Goal: Find specific page/section: Find specific page/section

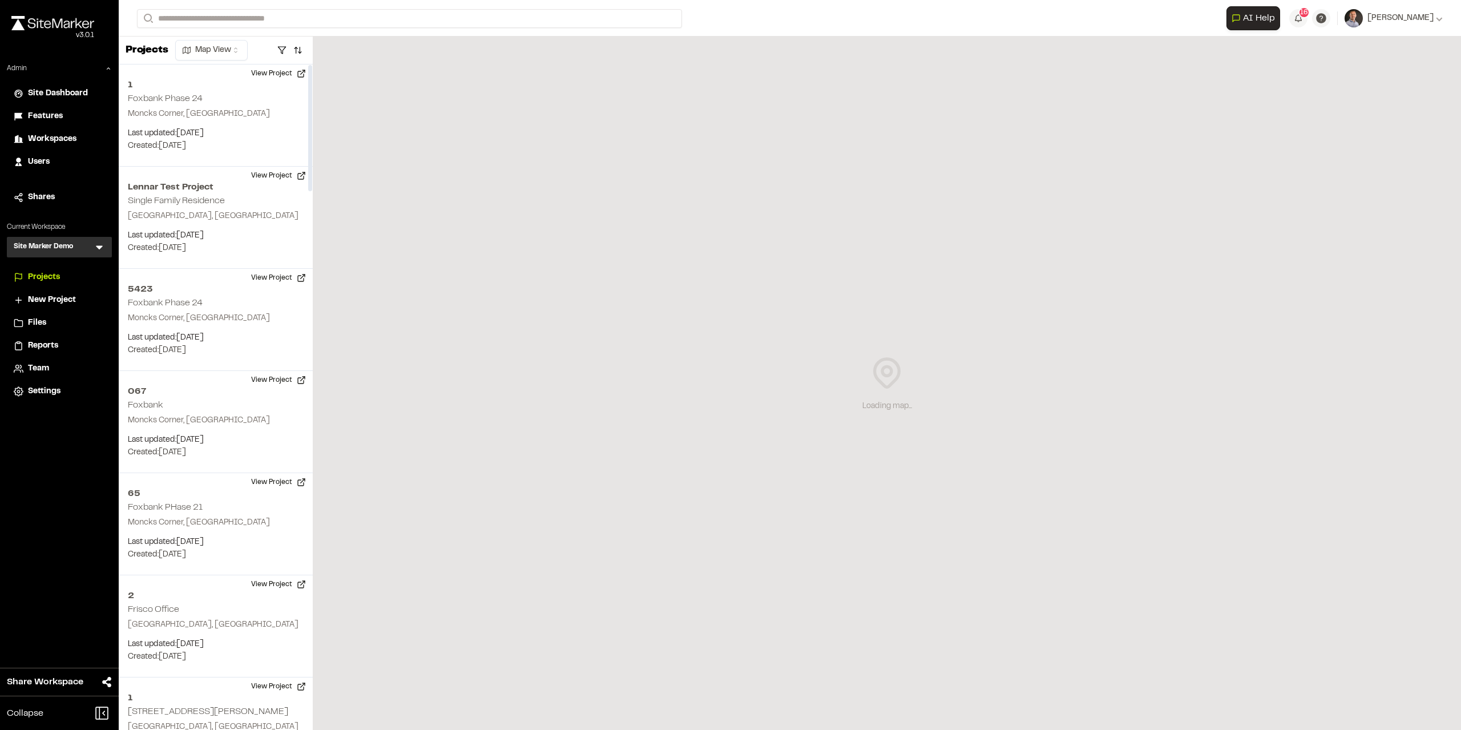
click at [103, 253] on div "Site Marker Demo SM Menu" at bounding box center [59, 247] width 105 height 21
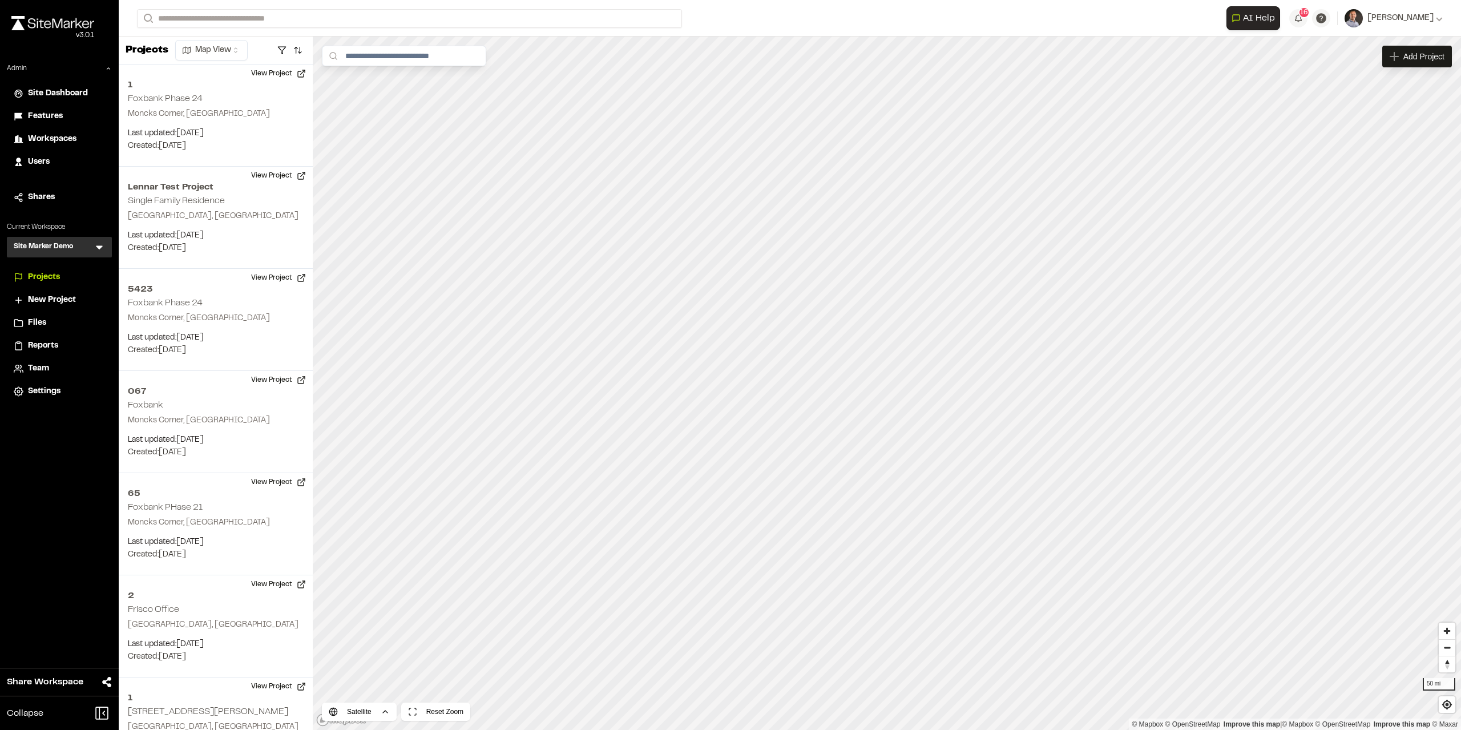
click at [104, 252] on icon at bounding box center [99, 246] width 11 height 11
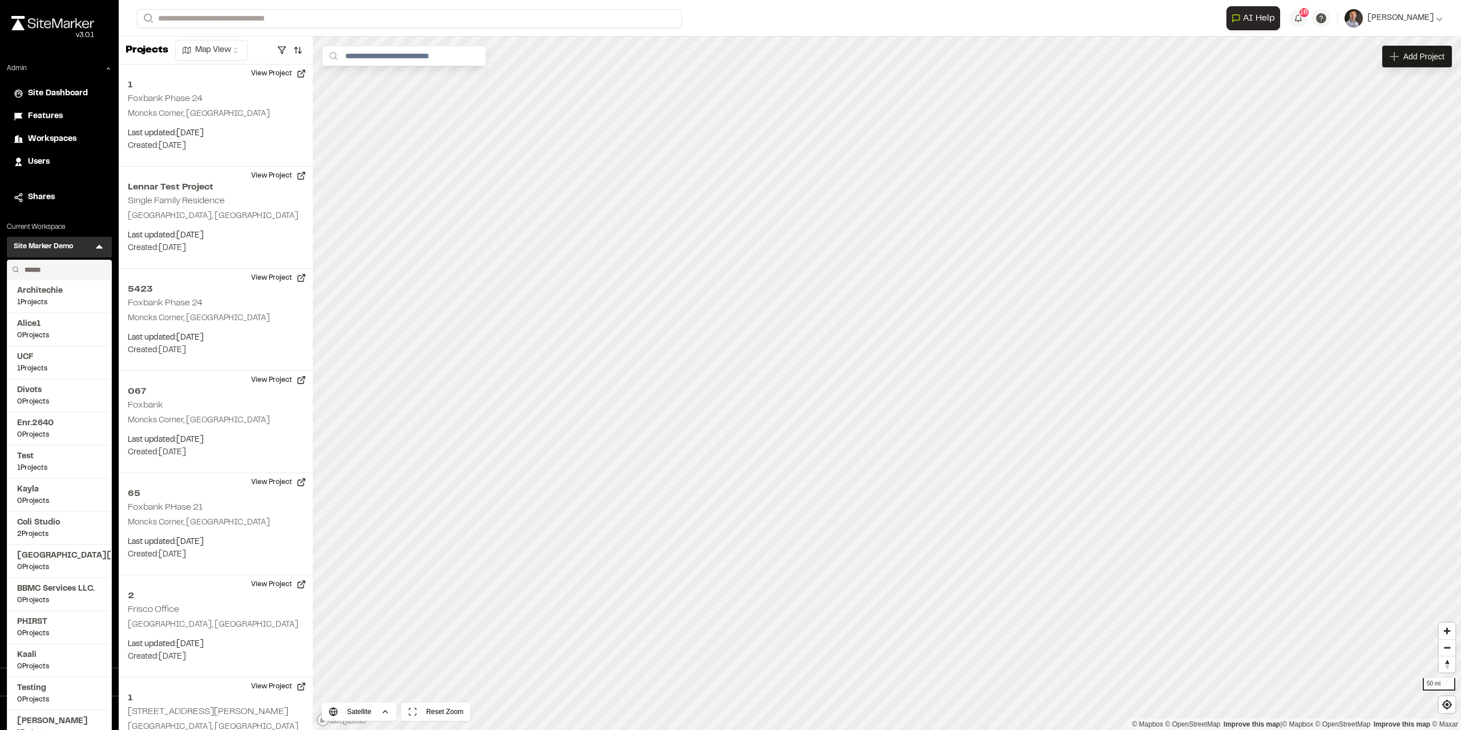
click at [43, 269] on input "text" at bounding box center [63, 269] width 87 height 19
click at [95, 251] on icon at bounding box center [99, 246] width 11 height 11
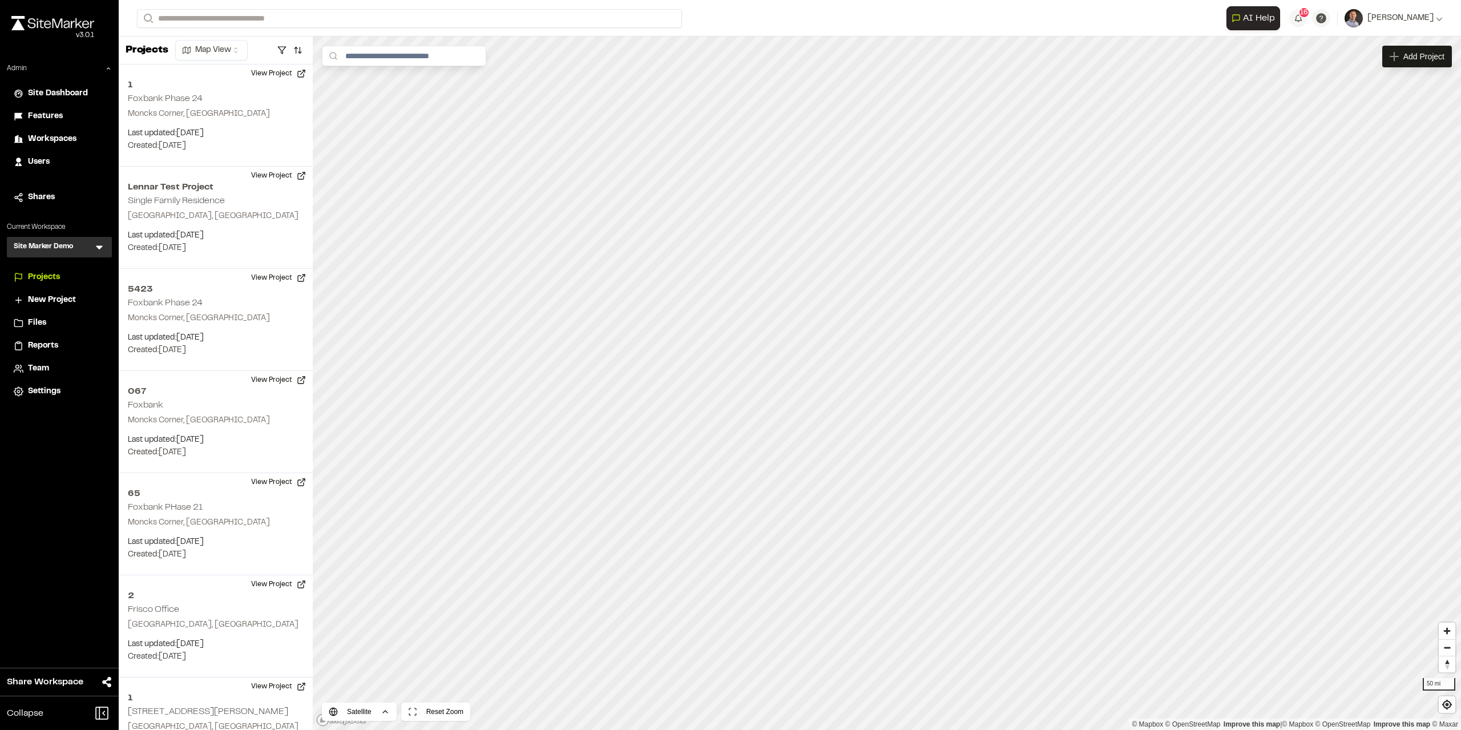
drag, startPoint x: 97, startPoint y: 245, endPoint x: 90, endPoint y: 248, distance: 7.4
click at [96, 246] on icon at bounding box center [99, 246] width 11 height 11
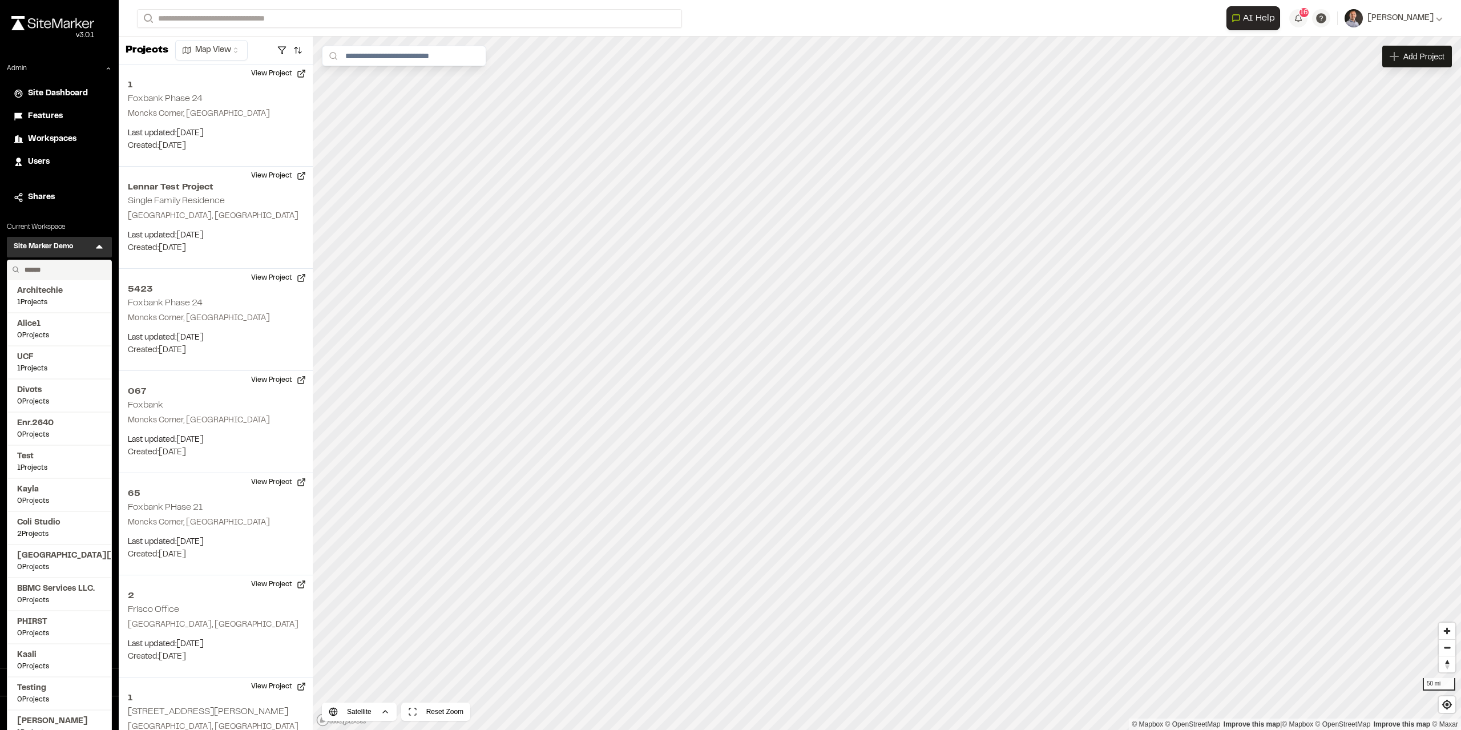
click at [64, 267] on input "text" at bounding box center [63, 269] width 87 height 19
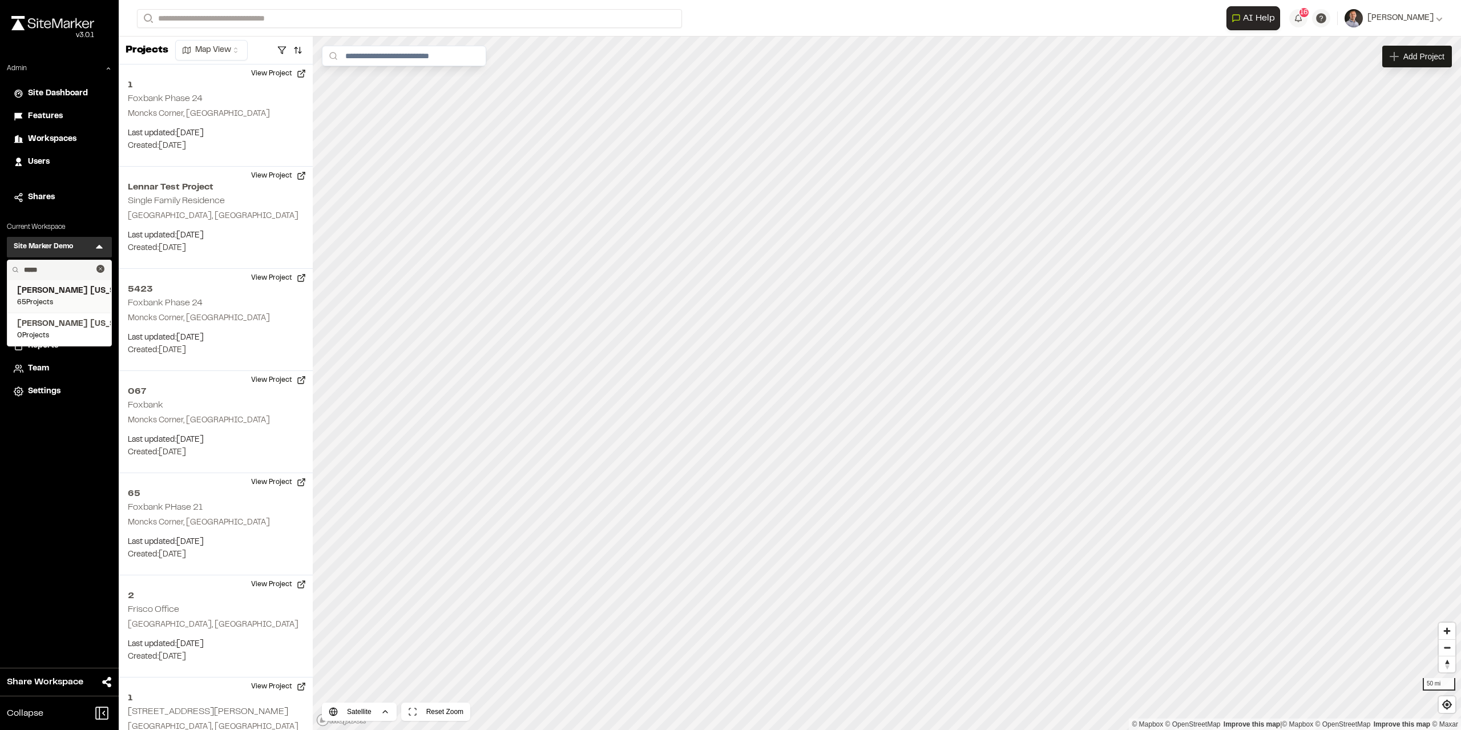
type input "*****"
click at [67, 287] on span "[PERSON_NAME] [US_STATE]" at bounding box center [59, 291] width 84 height 13
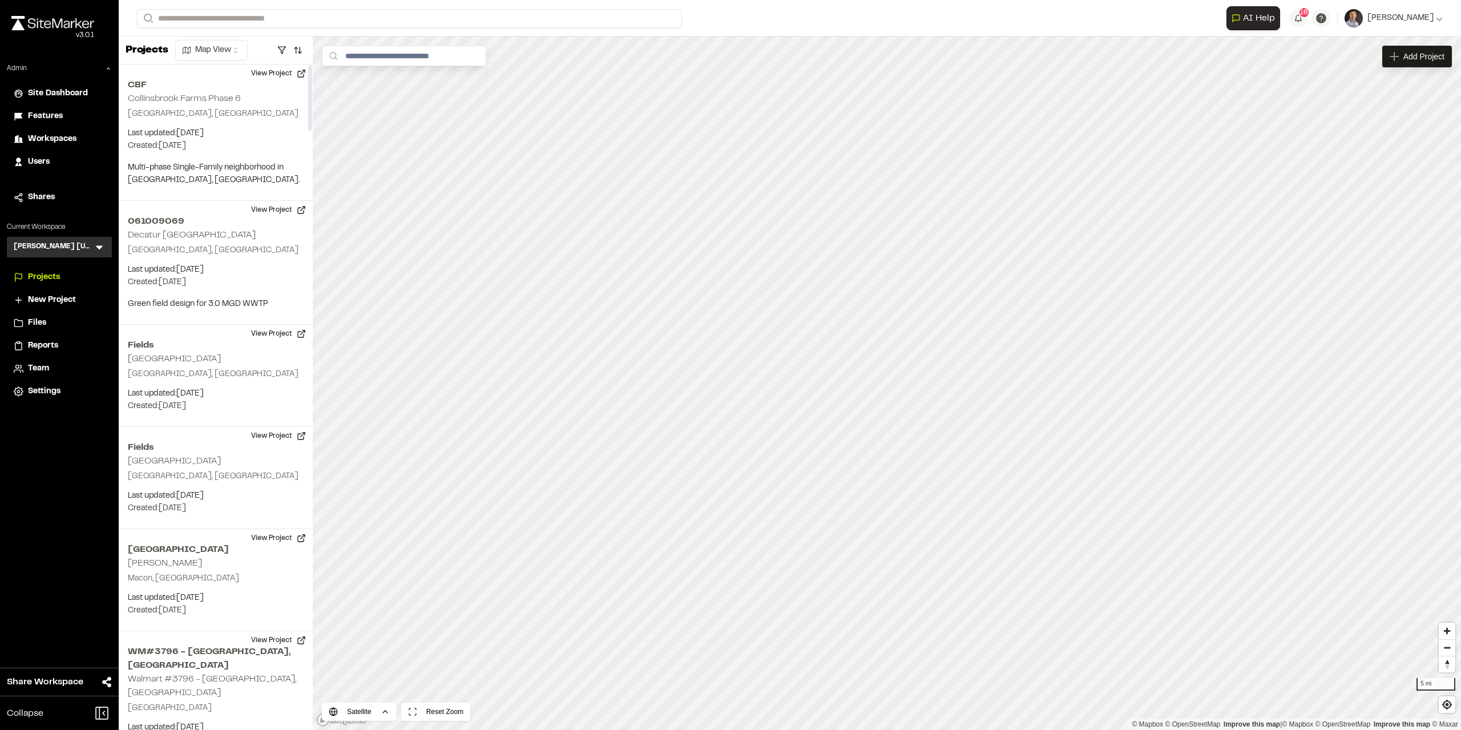
click at [99, 244] on icon at bounding box center [99, 246] width 11 height 11
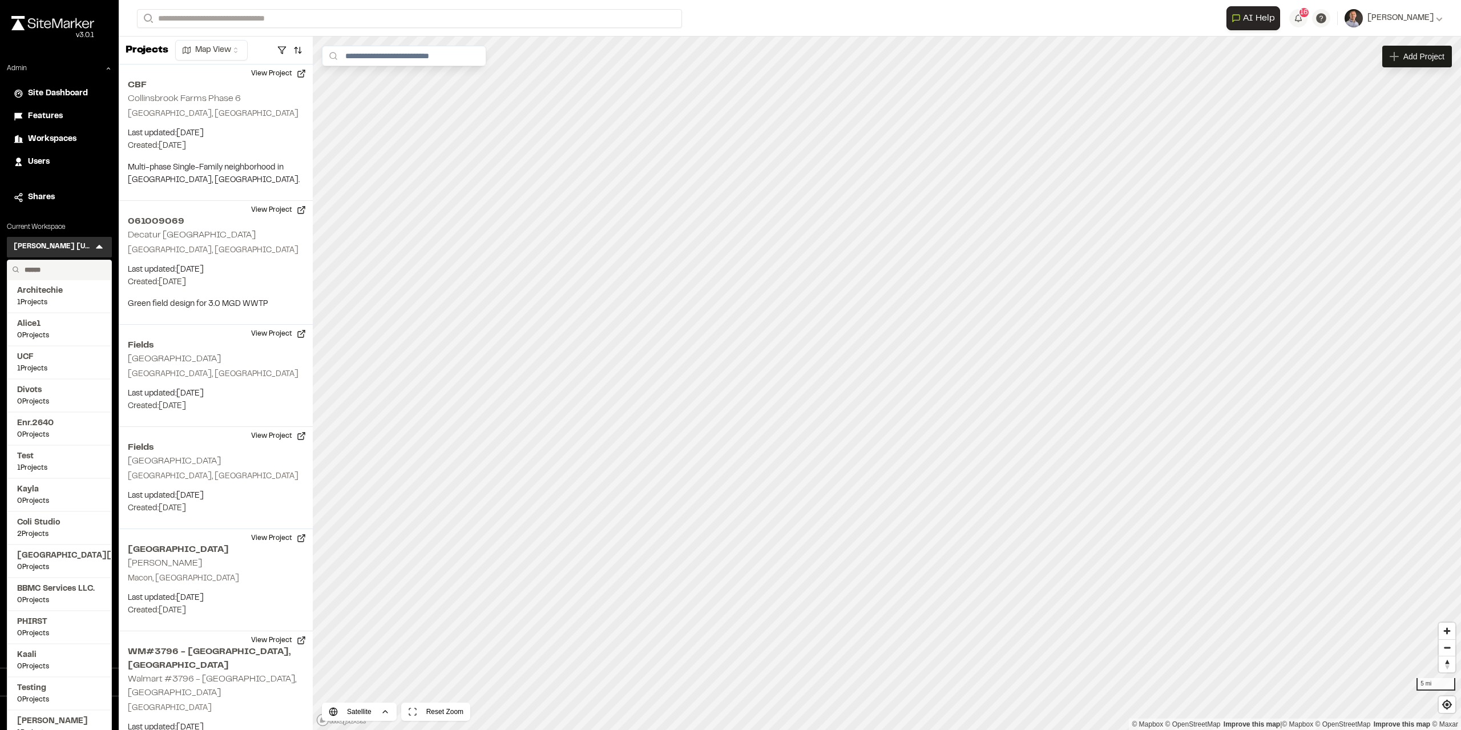
click at [65, 270] on input "text" at bounding box center [63, 269] width 87 height 19
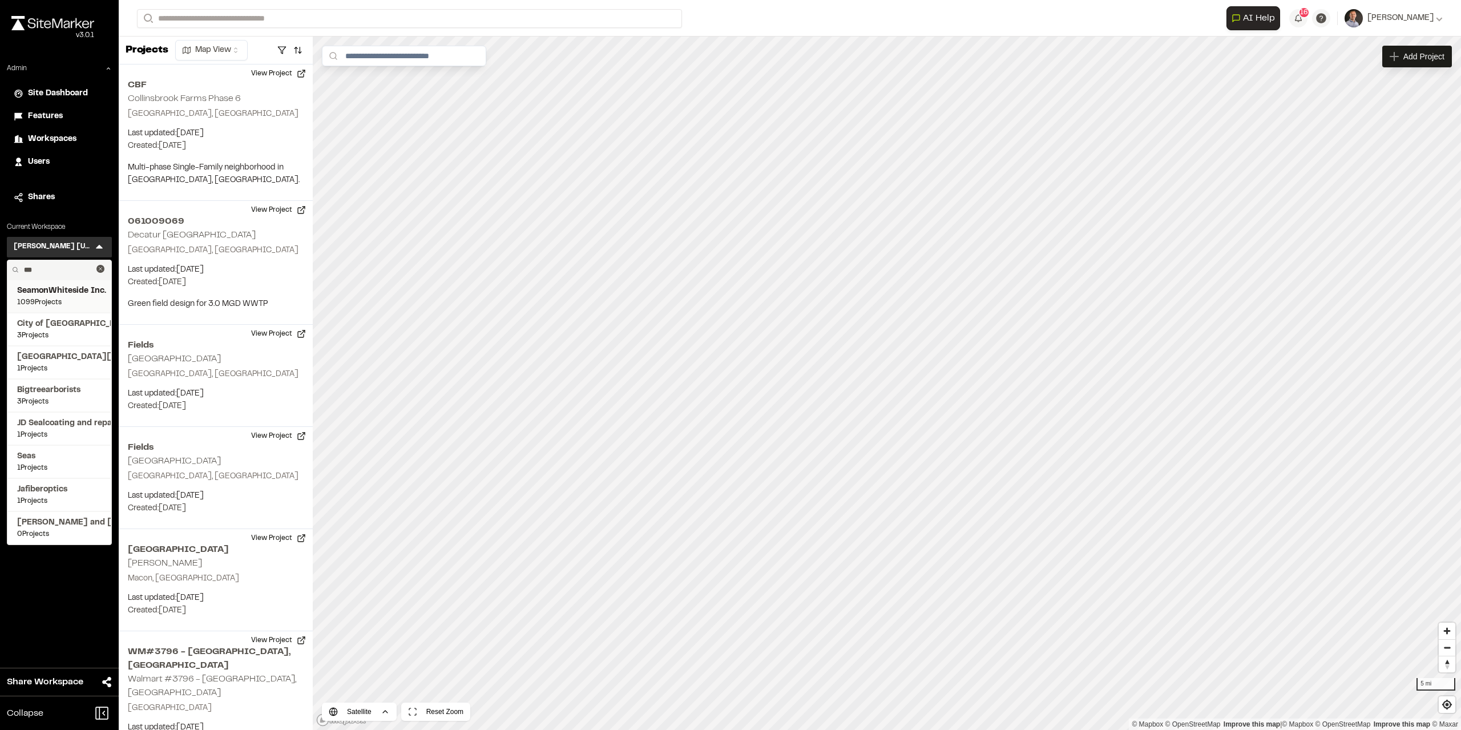
type input "***"
click at [63, 292] on span "SeamonWhiteside Inc." at bounding box center [59, 291] width 84 height 13
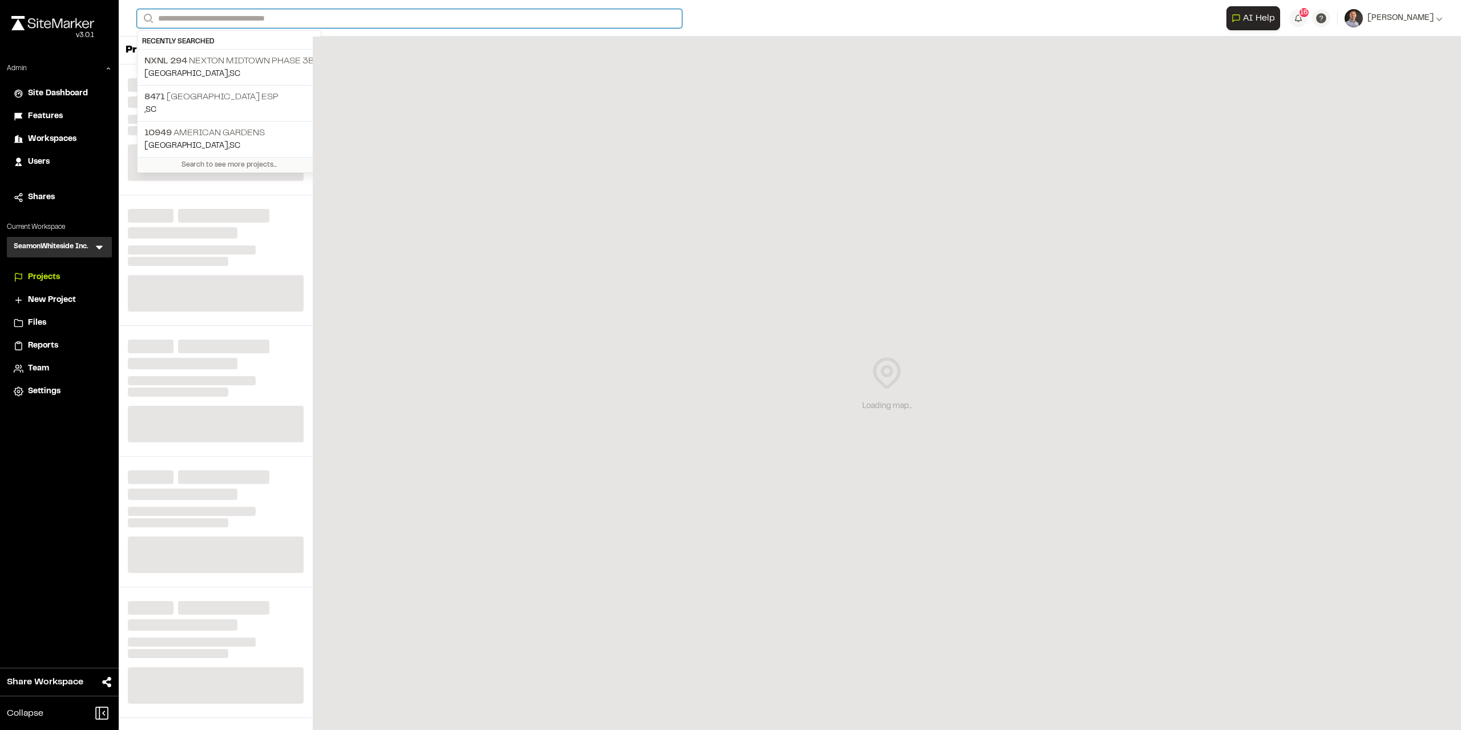
click at [307, 15] on input "Search" at bounding box center [409, 18] width 545 height 19
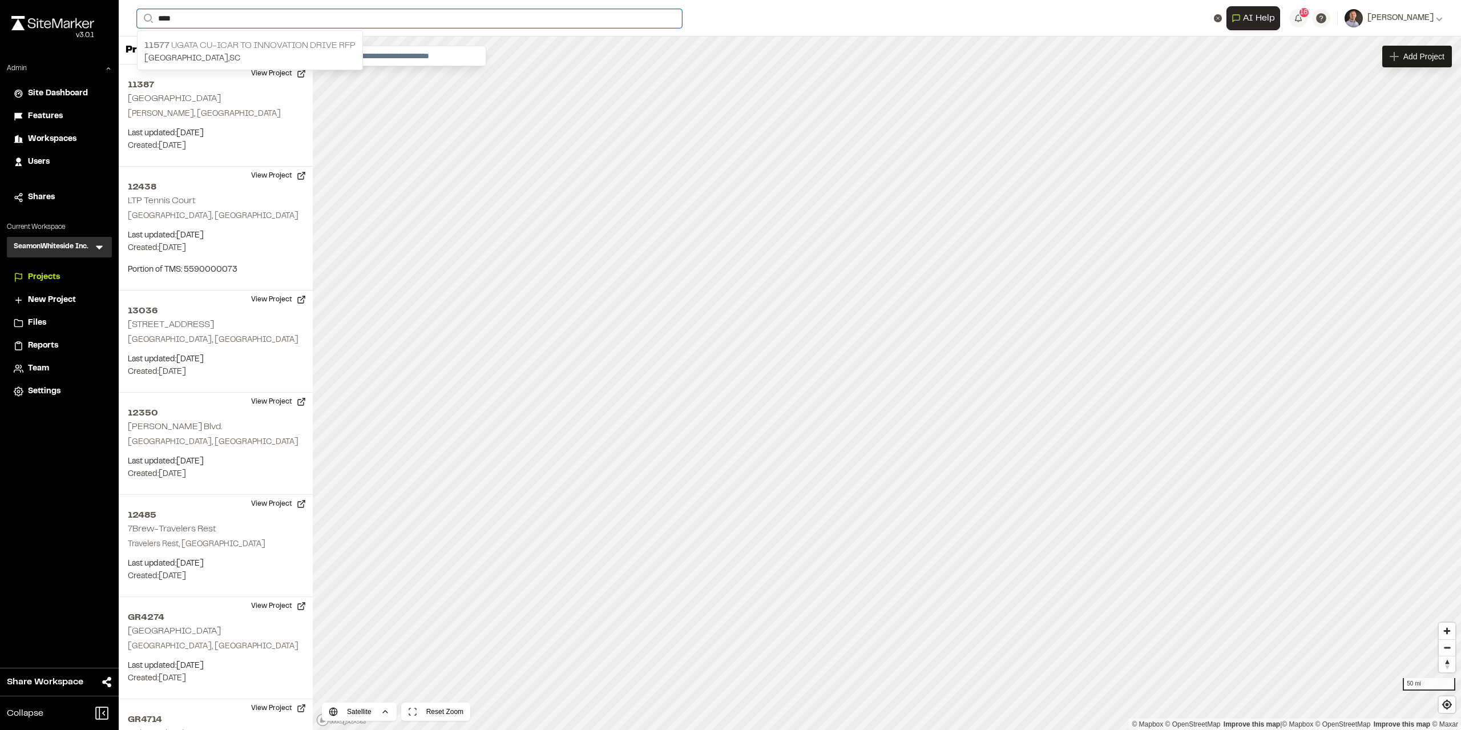
type input "****"
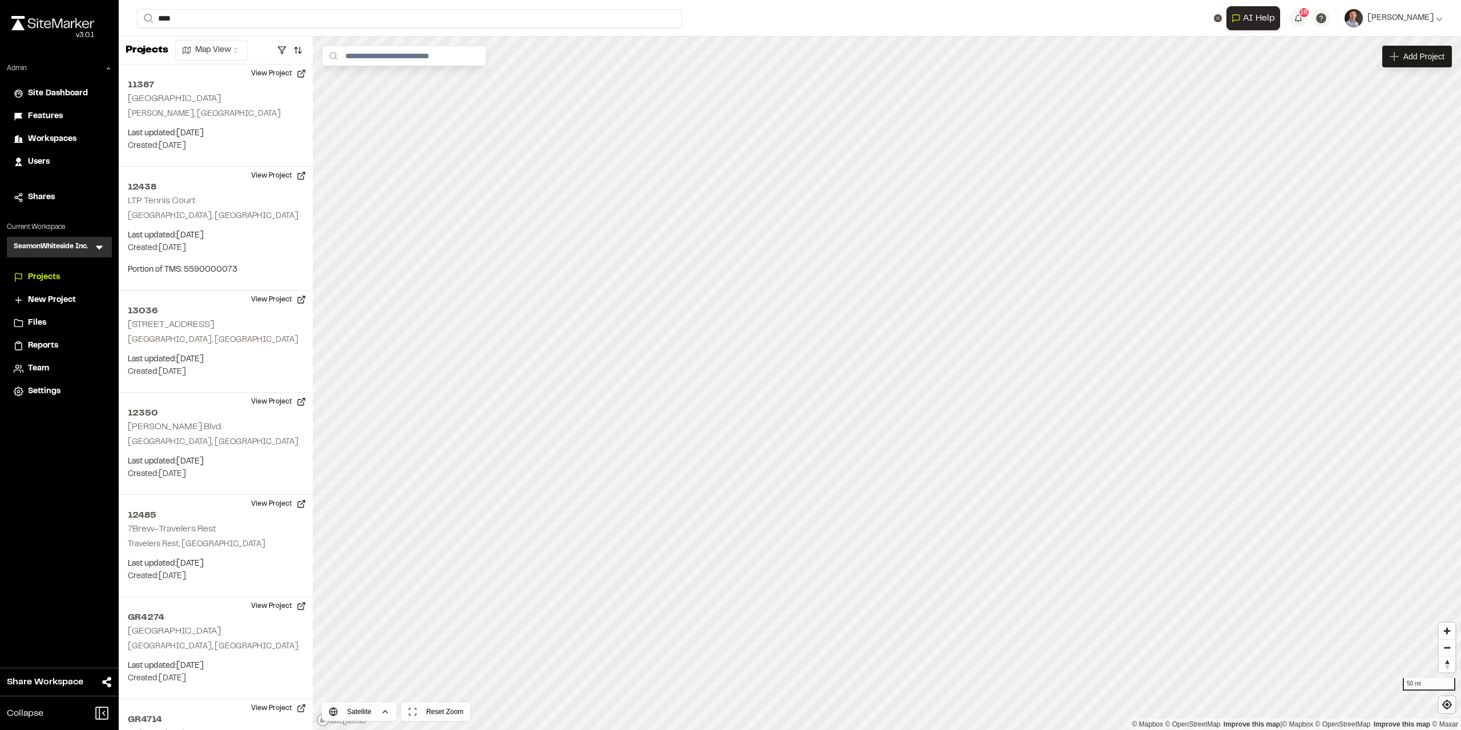
click at [312, 46] on p "11577 UGATA CU-ICAR to Innovation Drive RFP" at bounding box center [249, 46] width 211 height 14
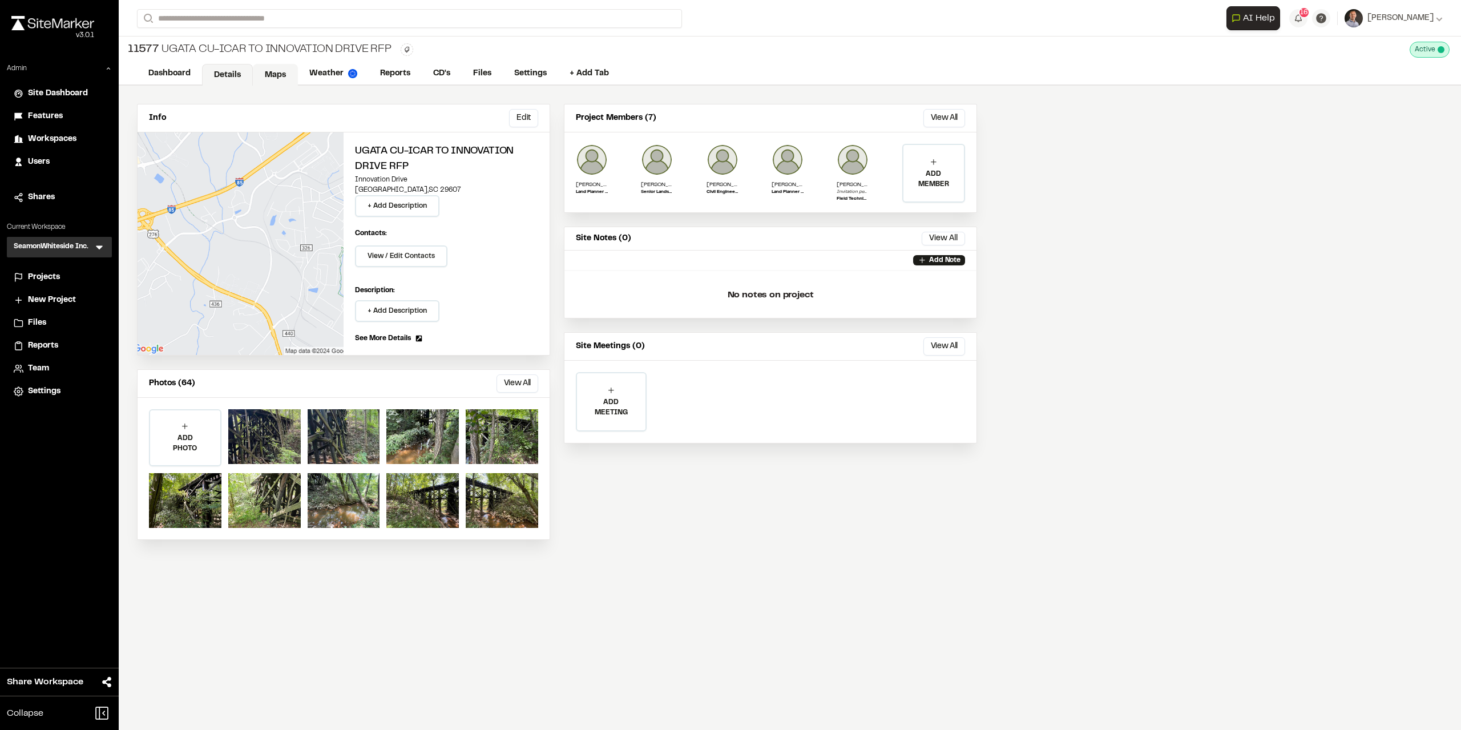
click at [272, 75] on link "Maps" at bounding box center [275, 75] width 45 height 22
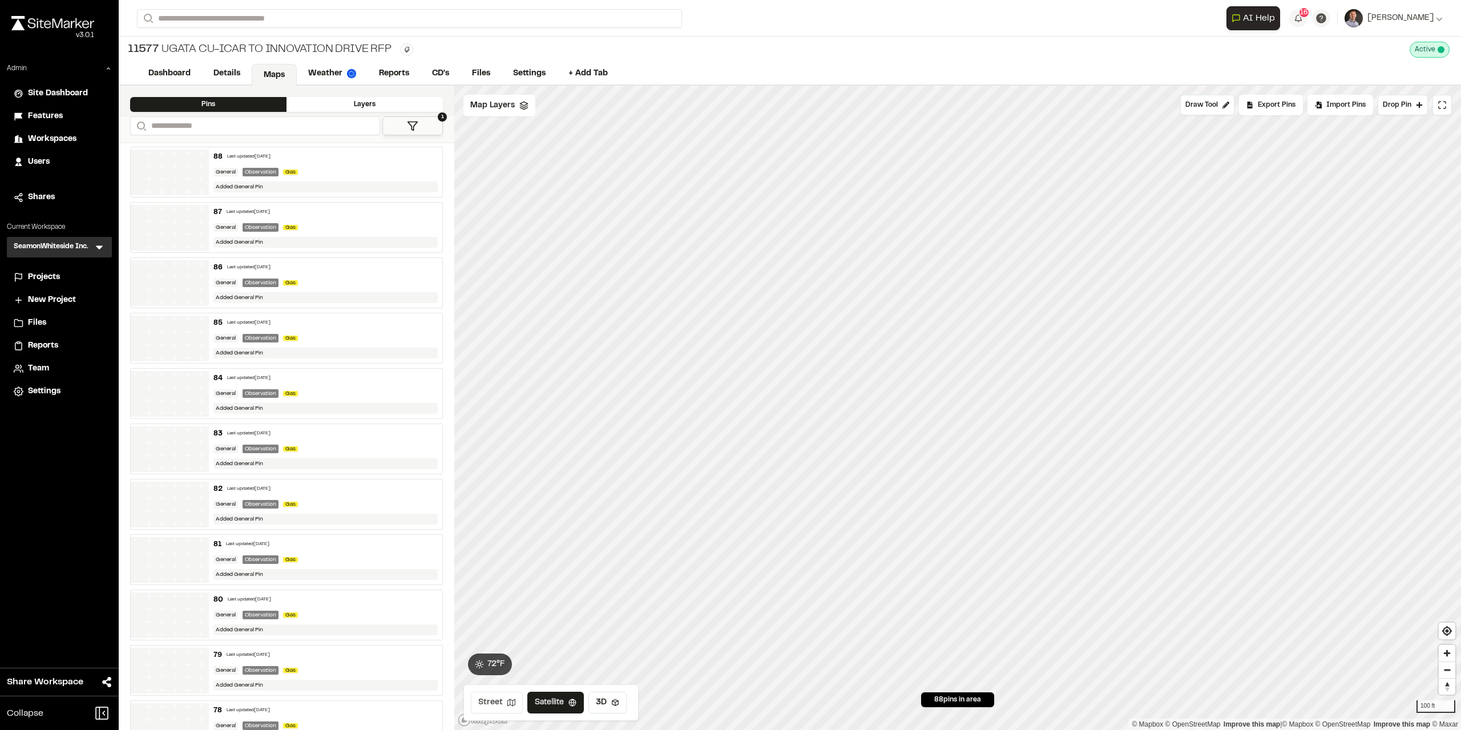
click at [486, 710] on button "Street" at bounding box center [497, 703] width 52 height 22
click at [560, 708] on button "Satellite" at bounding box center [555, 703] width 59 height 22
click at [498, 107] on span "Map Layers" at bounding box center [492, 105] width 45 height 13
